Goal: Task Accomplishment & Management: Complete application form

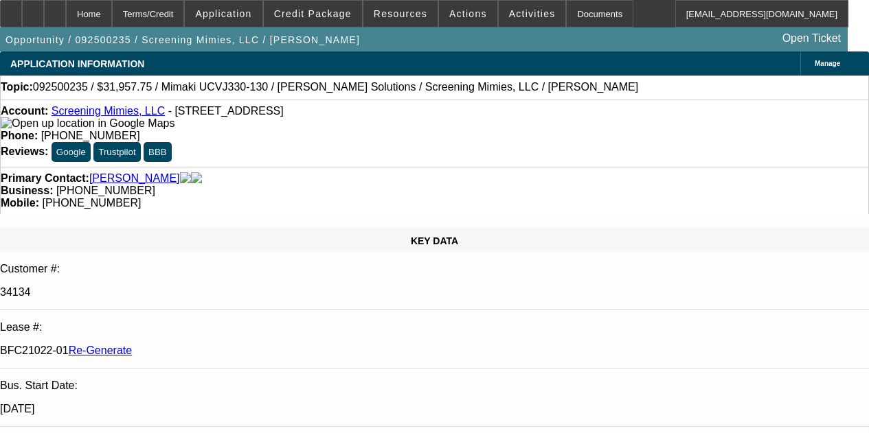
select select "3"
select select "0"
select select "2"
select select "0"
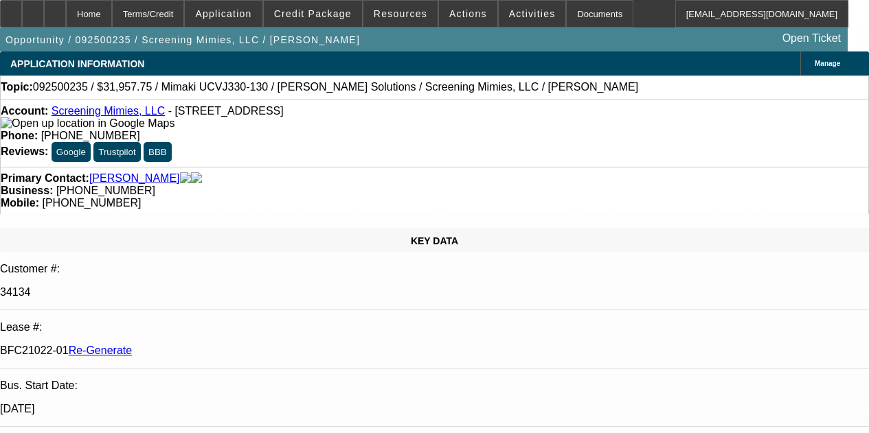
select select "6"
click at [569, 7] on div "Documents" at bounding box center [599, 13] width 67 height 27
click at [55, 9] on icon at bounding box center [55, 9] width 0 height 0
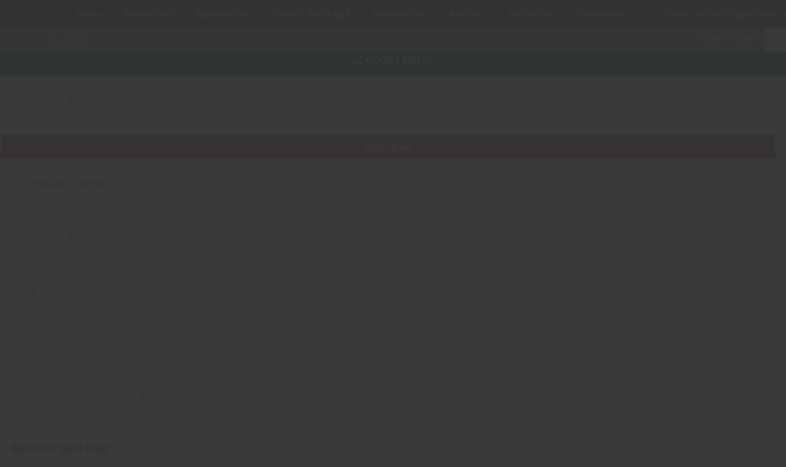
type input "Screening Mimies, LLC"
type input "[STREET_ADDRESS]"
type input "98902"
type input "Yakima"
type input "[PHONE_NUMBER]"
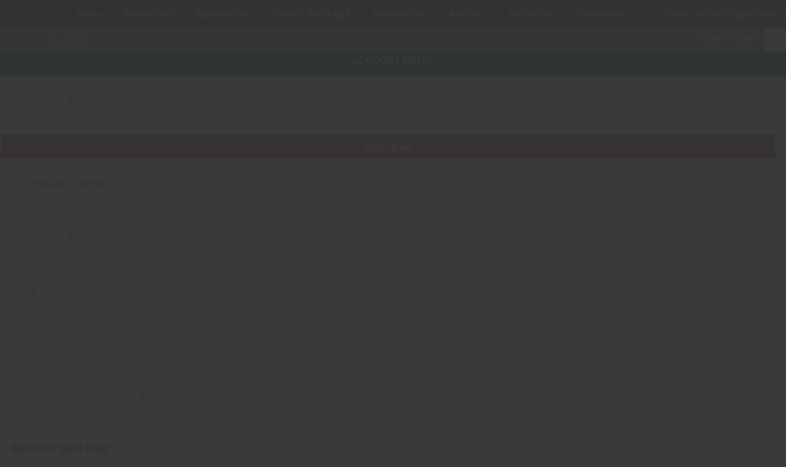
type input "screeningmimies@usa.com"
type input "Yakima"
type input "(509) 453-3821"
type input "821099190"
type input "screen printing and embroidery"
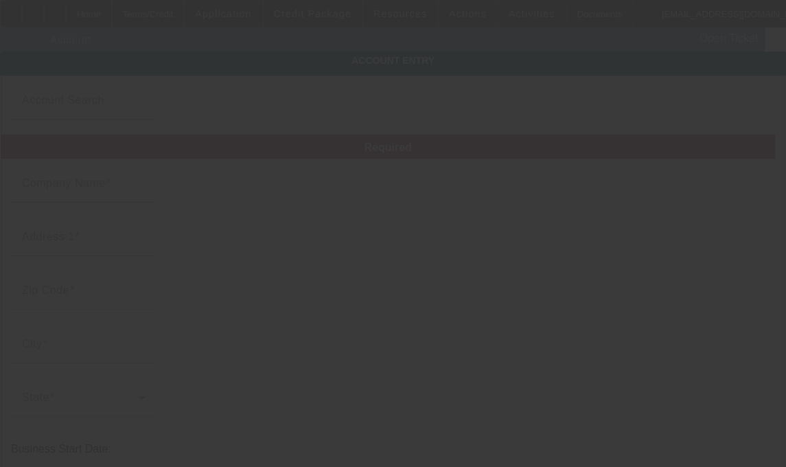
type input "https://SCREENINGMIMIES.COM"
type input "9/11/2025"
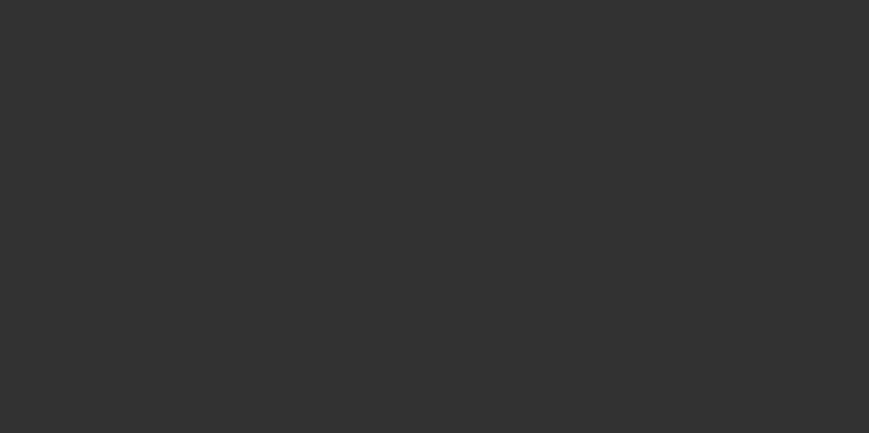
click at [565, 14] on div at bounding box center [434, 216] width 869 height 433
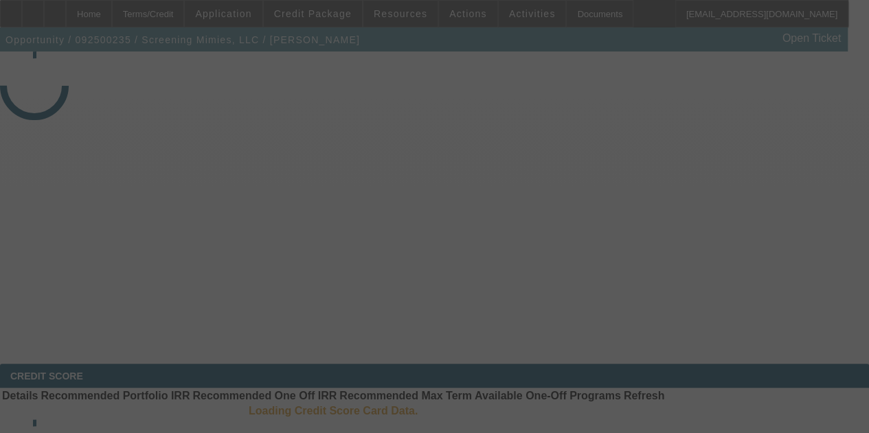
select select "3"
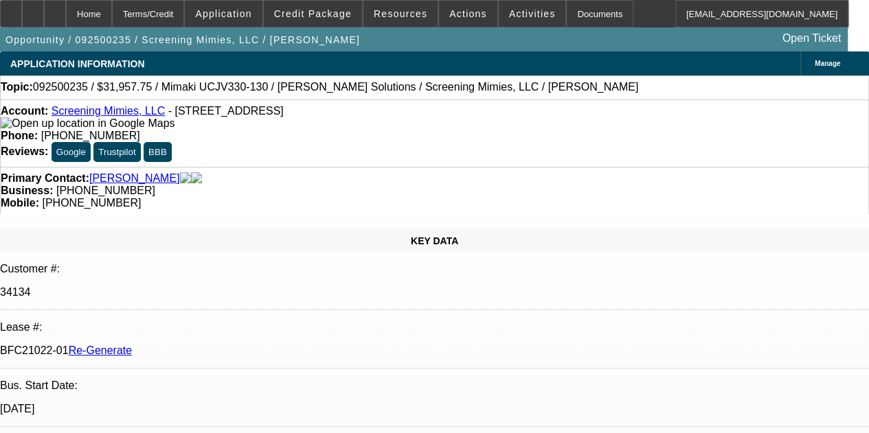
select select "0"
select select "2"
select select "0"
select select "6"
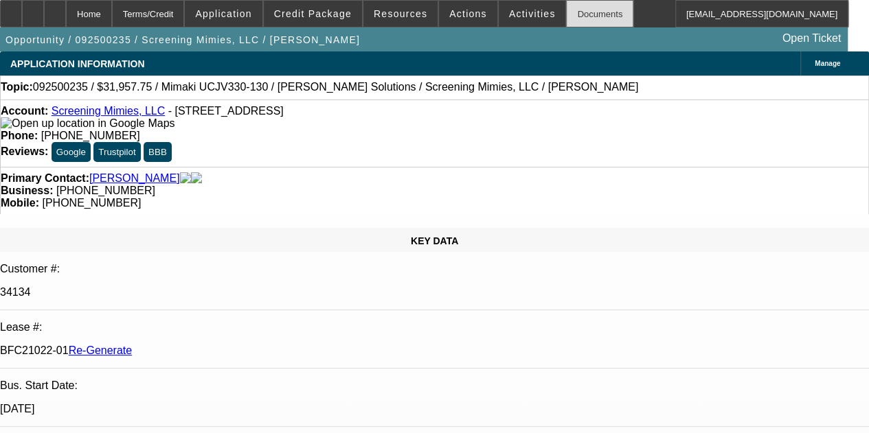
click at [567, 13] on div "Documents" at bounding box center [599, 13] width 67 height 27
click at [509, 13] on span "Activities" at bounding box center [532, 13] width 47 height 11
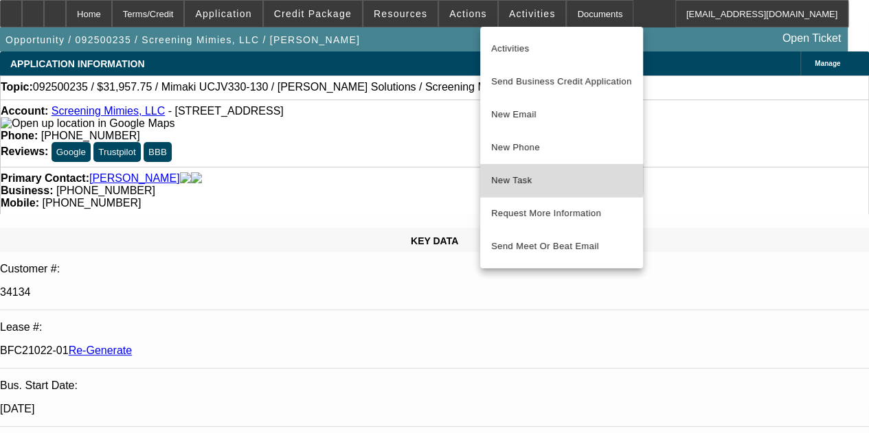
click at [514, 177] on span "New Task" at bounding box center [561, 180] width 141 height 16
